Goal: Task Accomplishment & Management: Use online tool/utility

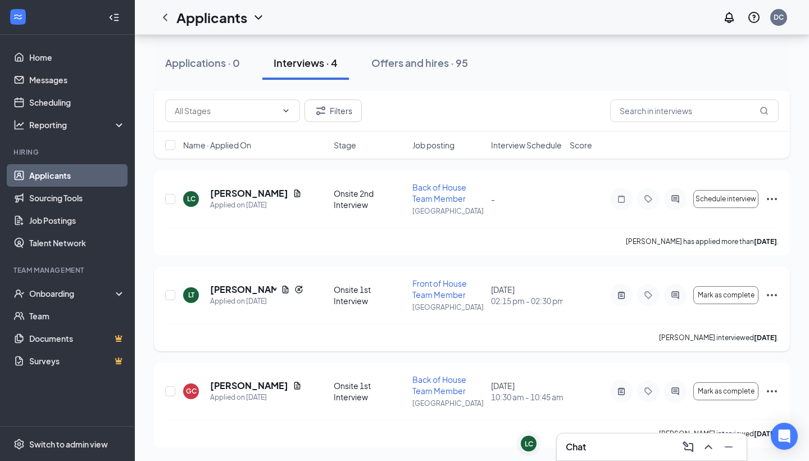
scroll to position [197, 0]
click at [98, 126] on div "Reporting" at bounding box center [77, 124] width 97 height 11
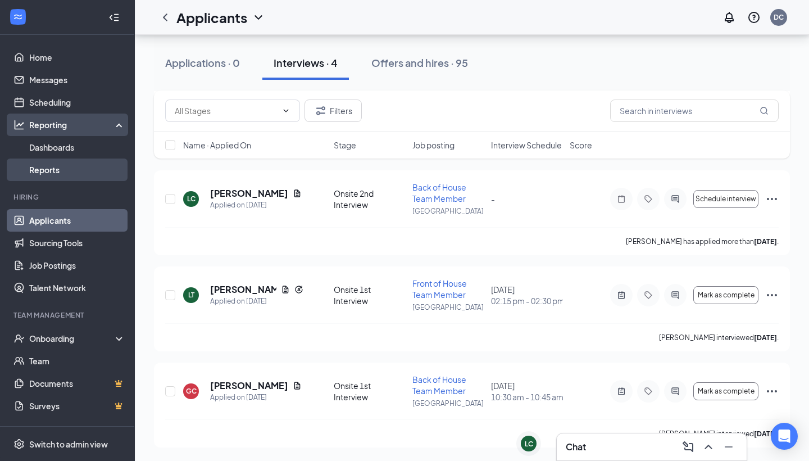
click at [83, 170] on link "Reports" at bounding box center [77, 169] width 96 height 22
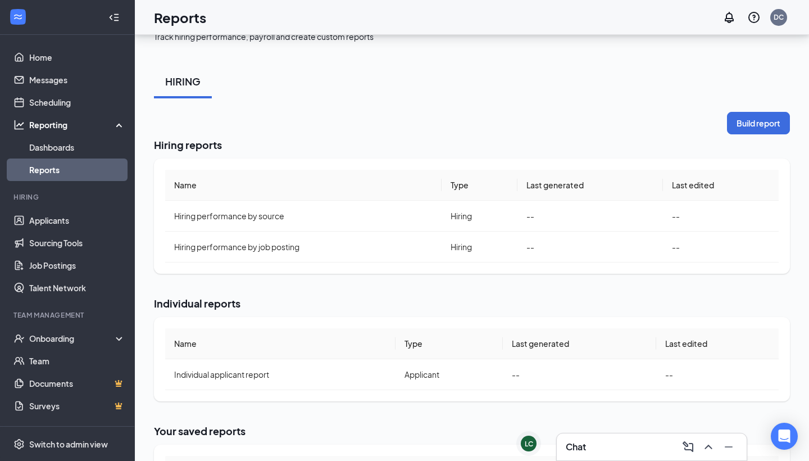
scroll to position [57, 0]
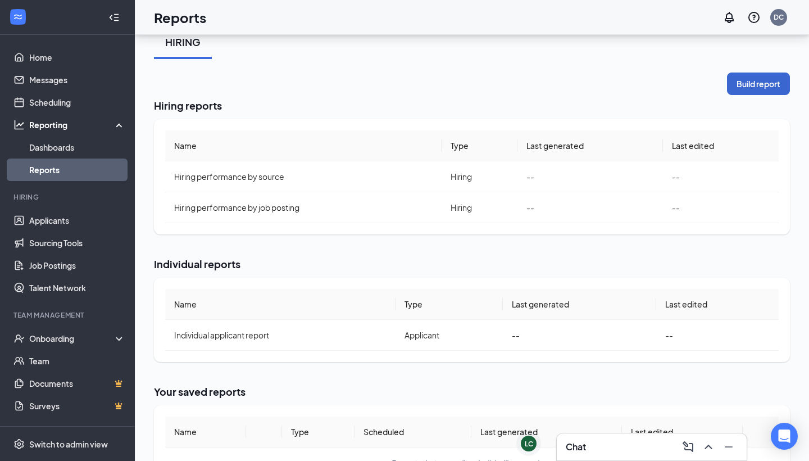
click at [758, 79] on button "Build report" at bounding box center [758, 83] width 63 height 22
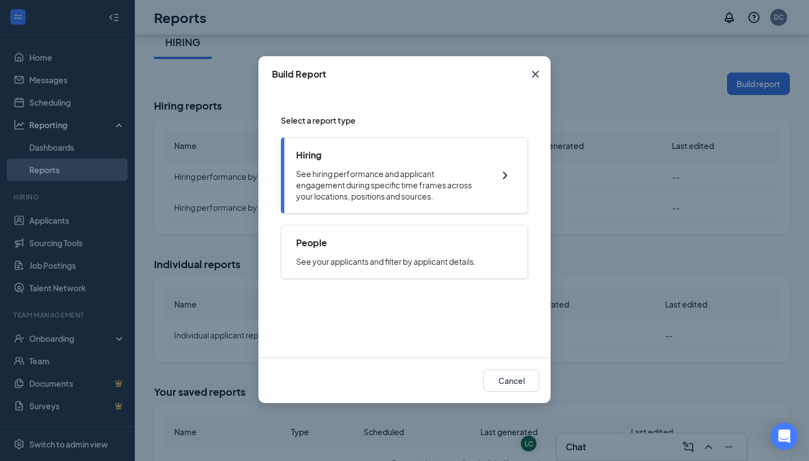
click at [379, 195] on p "See hiring performance and applicant engagement during specific time frames acr…" at bounding box center [389, 185] width 187 height 34
checkbox input "true"
radio input "true"
checkbox input "true"
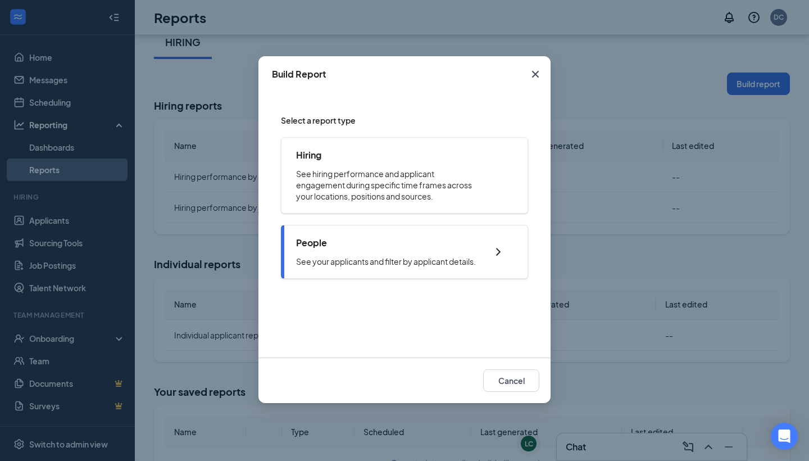
checkbox input "true"
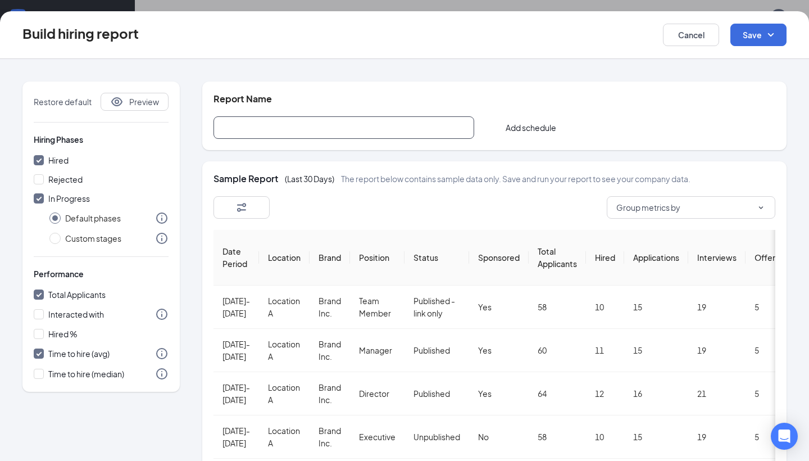
click at [304, 137] on input "text" at bounding box center [343, 127] width 261 height 22
click at [40, 334] on input "Hired %" at bounding box center [39, 334] width 10 height 10
click at [43, 335] on input "Hired %" at bounding box center [39, 334] width 10 height 10
click at [42, 335] on input "Hired %" at bounding box center [39, 334] width 10 height 10
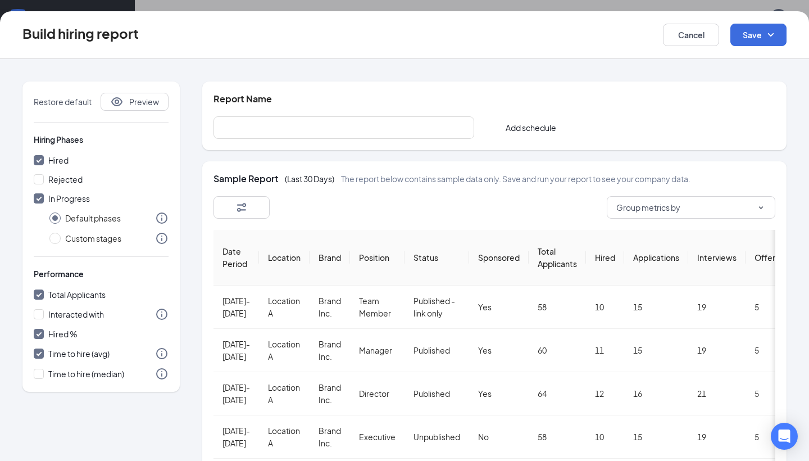
click at [37, 333] on input "Hired %" at bounding box center [39, 334] width 10 height 10
checkbox input "true"
click at [771, 40] on icon "SmallChevronDown" at bounding box center [770, 34] width 13 height 13
click at [757, 85] on div "Save and run report" at bounding box center [741, 92] width 89 height 26
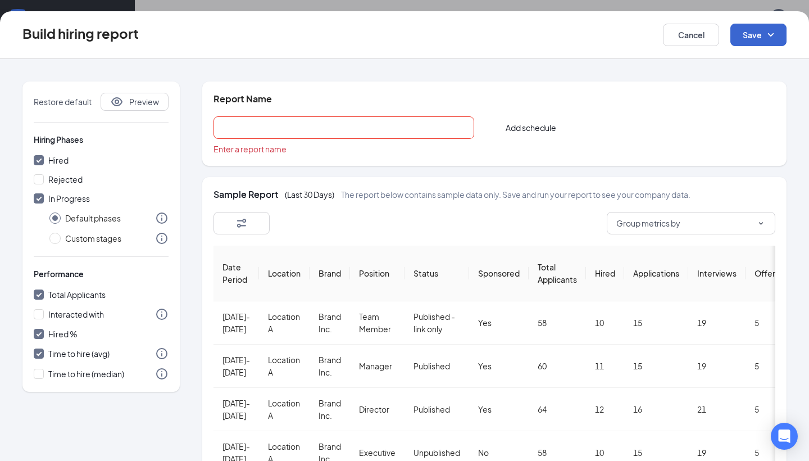
click at [436, 133] on input "text" at bounding box center [343, 127] width 261 height 22
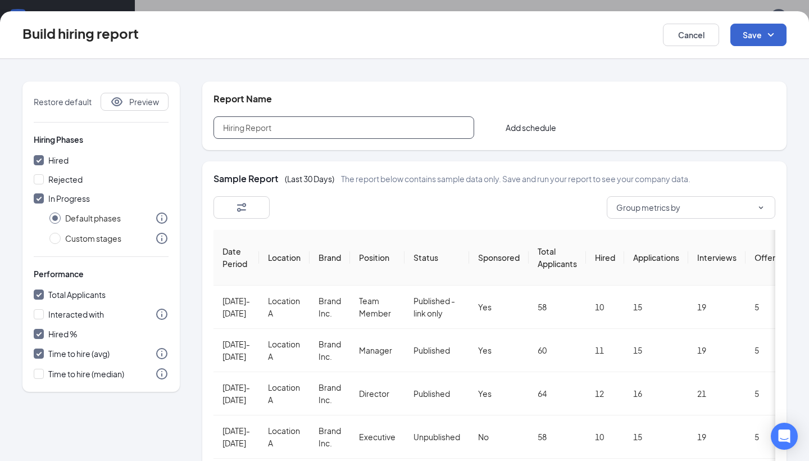
type input "Hiring Report"
click at [739, 44] on button "Save" at bounding box center [758, 35] width 56 height 22
click at [736, 91] on div "Save and run report" at bounding box center [741, 92] width 89 height 26
checkbox input "false"
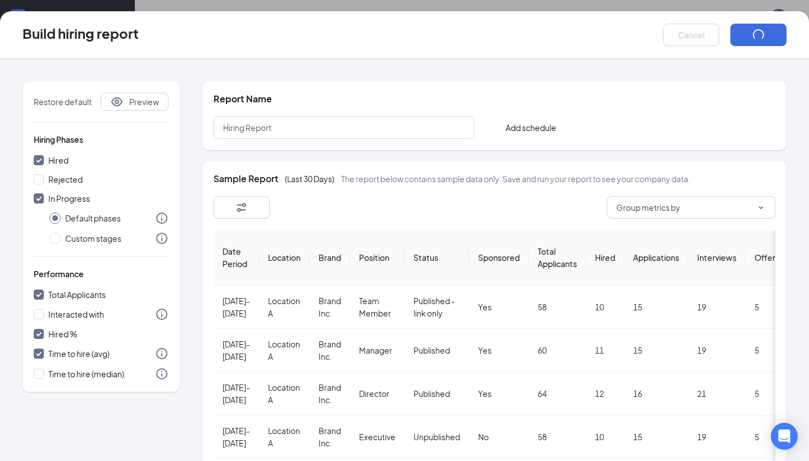
radio input "false"
checkbox input "false"
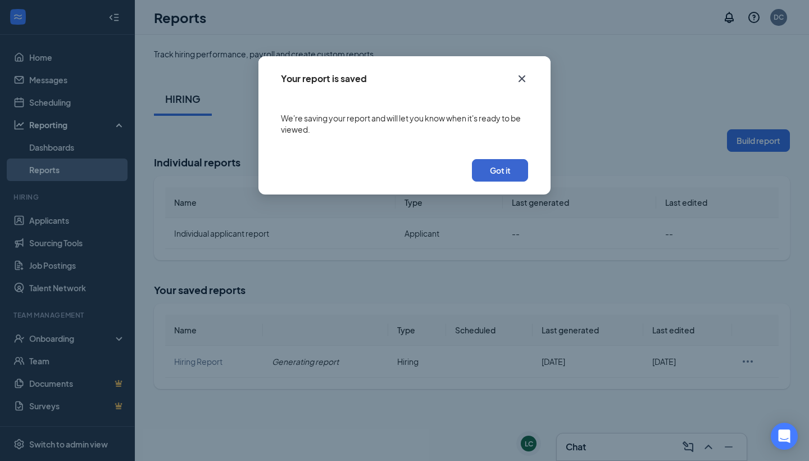
click at [498, 171] on button "Got it" at bounding box center [500, 170] width 56 height 22
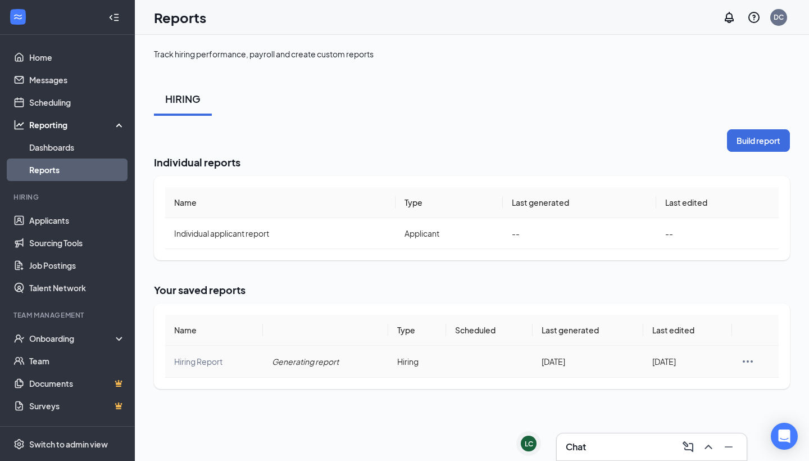
click at [747, 366] on icon "Ellipses" at bounding box center [747, 360] width 13 height 13
click at [71, 128] on div "Reporting" at bounding box center [77, 124] width 97 height 11
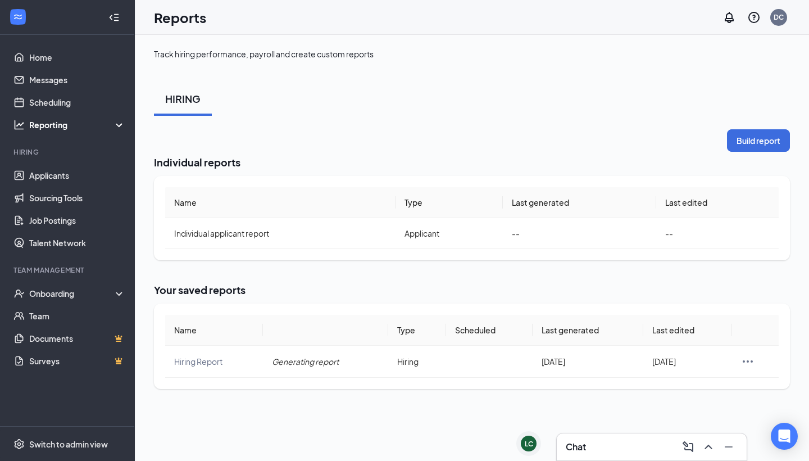
click at [71, 128] on div "Reporting" at bounding box center [77, 124] width 97 height 11
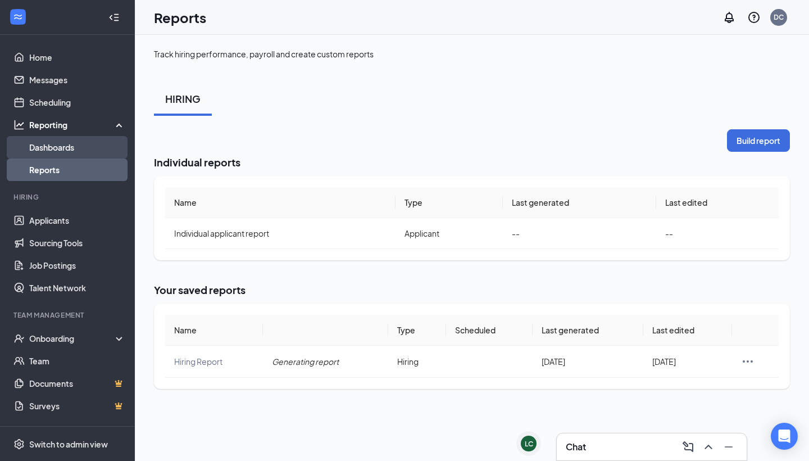
click at [76, 143] on link "Dashboards" at bounding box center [77, 147] width 96 height 22
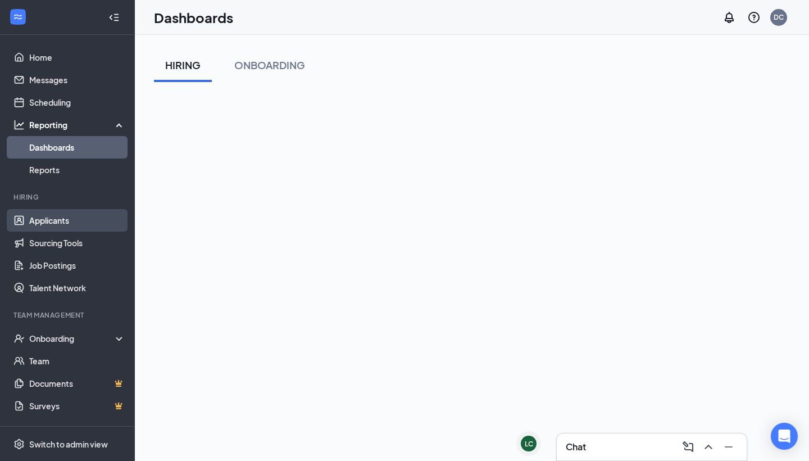
click at [57, 220] on link "Applicants" at bounding box center [77, 220] width 96 height 22
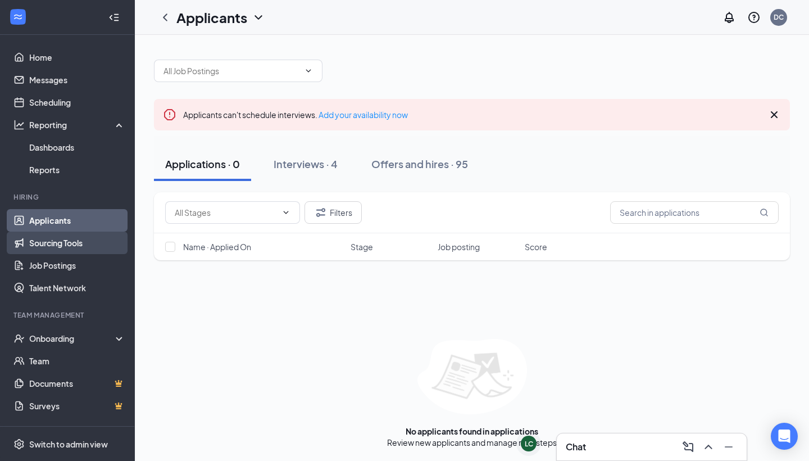
click at [75, 240] on link "Sourcing Tools" at bounding box center [77, 242] width 96 height 22
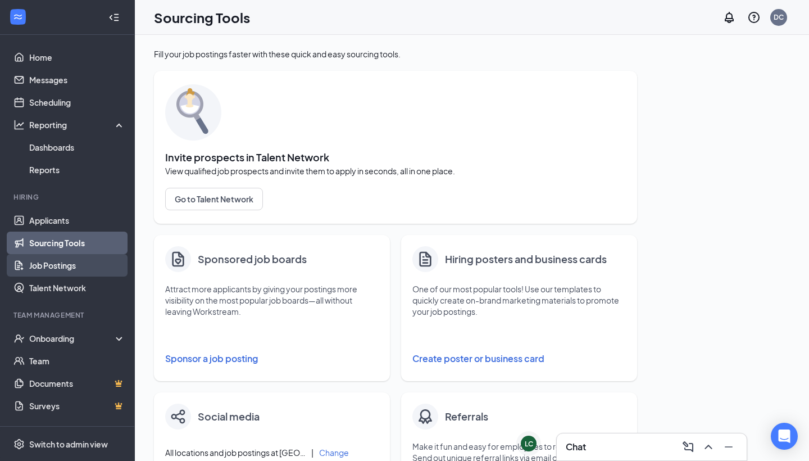
click at [78, 263] on link "Job Postings" at bounding box center [77, 265] width 96 height 22
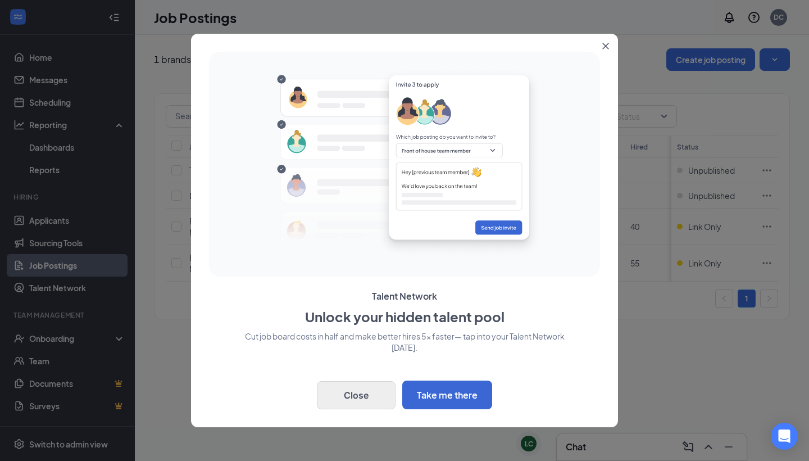
click at [361, 394] on button "Close" at bounding box center [356, 395] width 79 height 28
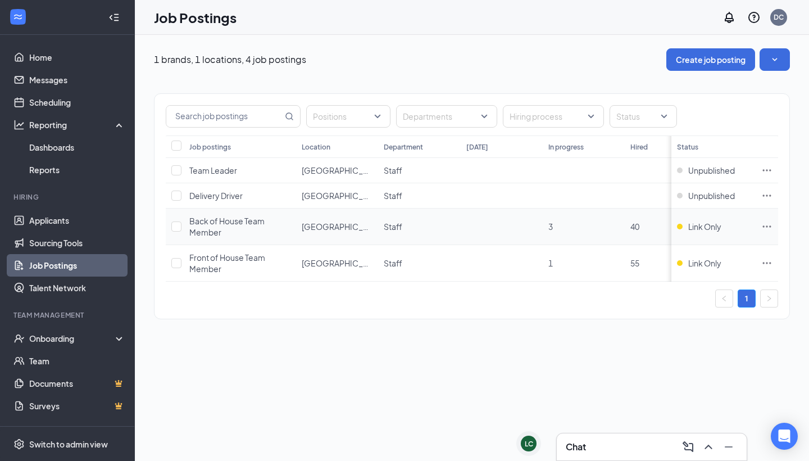
click at [777, 228] on td at bounding box center [767, 226] width 22 height 37
click at [769, 225] on icon "Ellipses" at bounding box center [766, 226] width 11 height 11
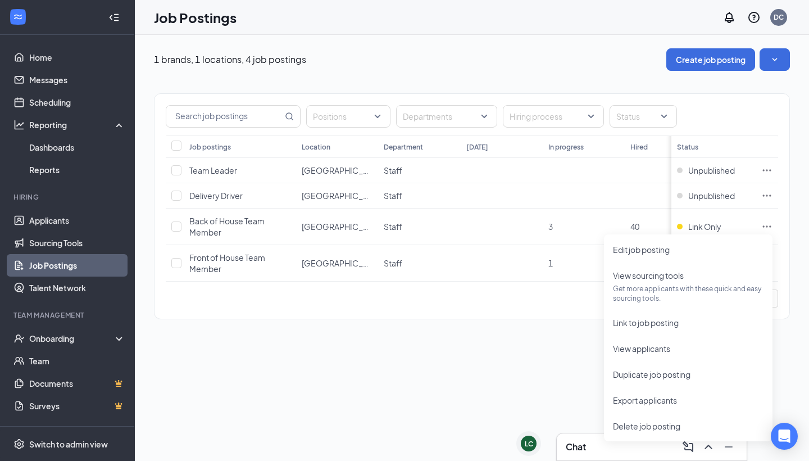
click at [571, 366] on div "1 brands, 1 locations, 4 job postings Create job posting Positions Departments …" at bounding box center [472, 248] width 674 height 426
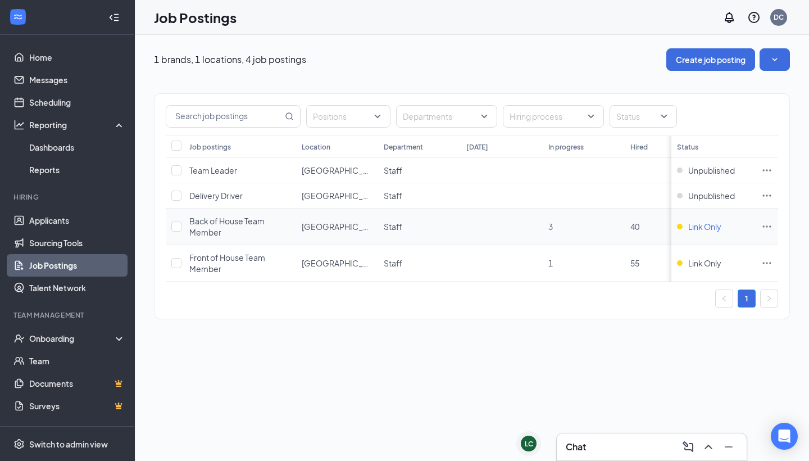
click at [698, 228] on span "Link Only" at bounding box center [704, 226] width 33 height 11
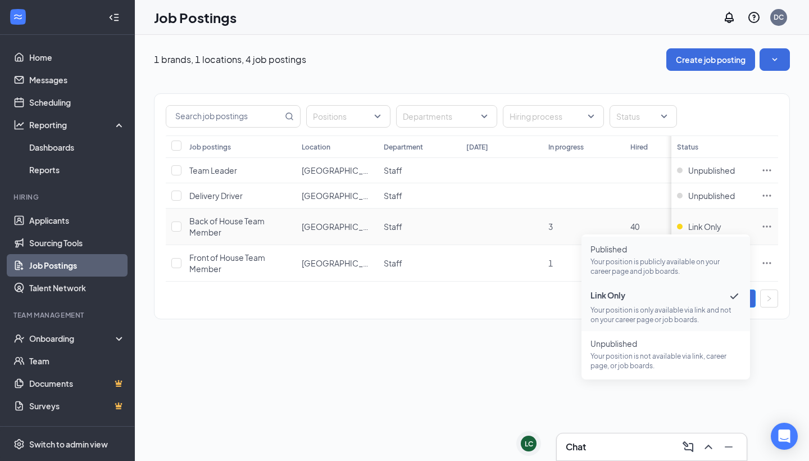
click at [667, 249] on span "Published" at bounding box center [665, 248] width 151 height 11
